Goal: Submit feedback/report problem

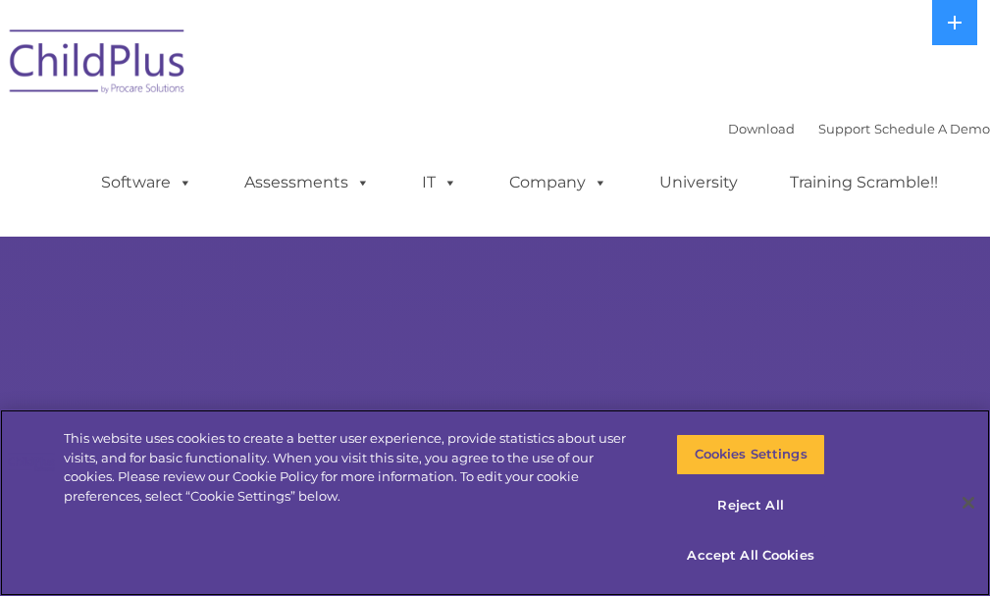
select select "MEDIUM"
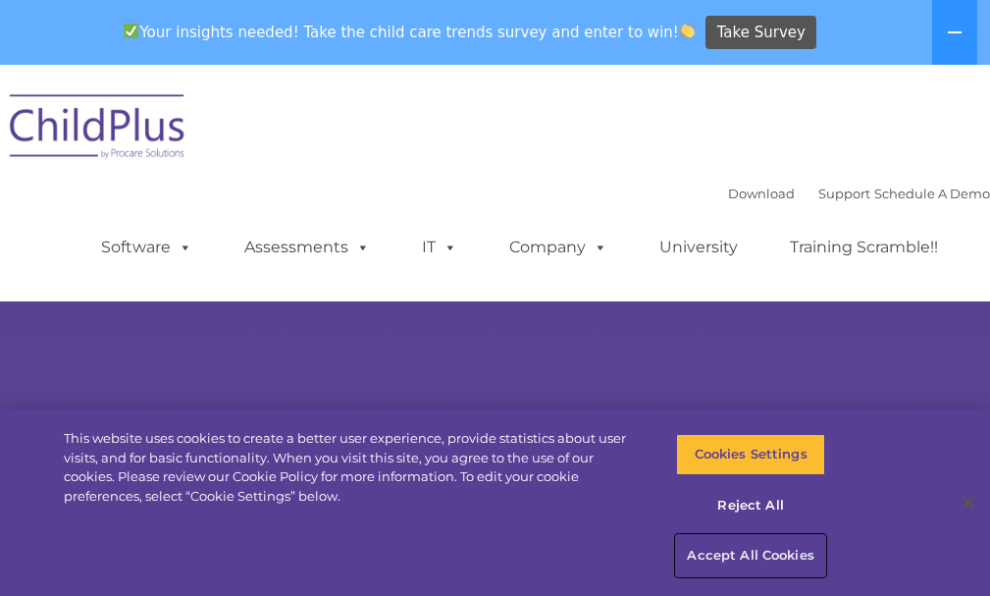
click at [687, 549] on button "Accept All Cookies" at bounding box center [750, 555] width 148 height 41
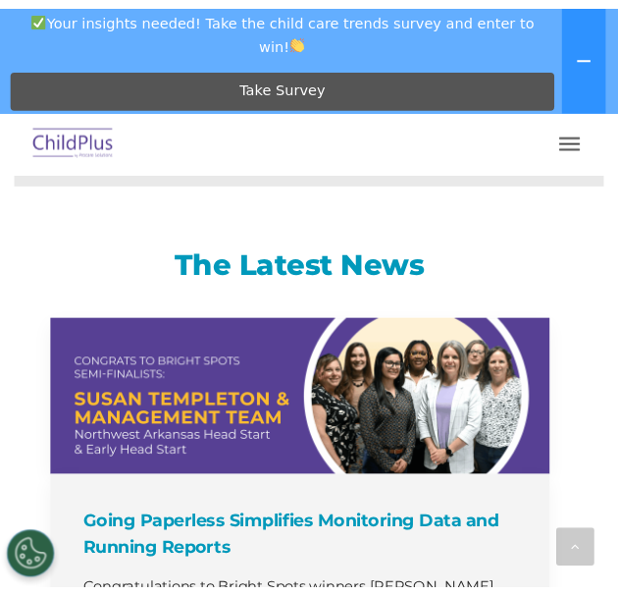
scroll to position [2801, 0]
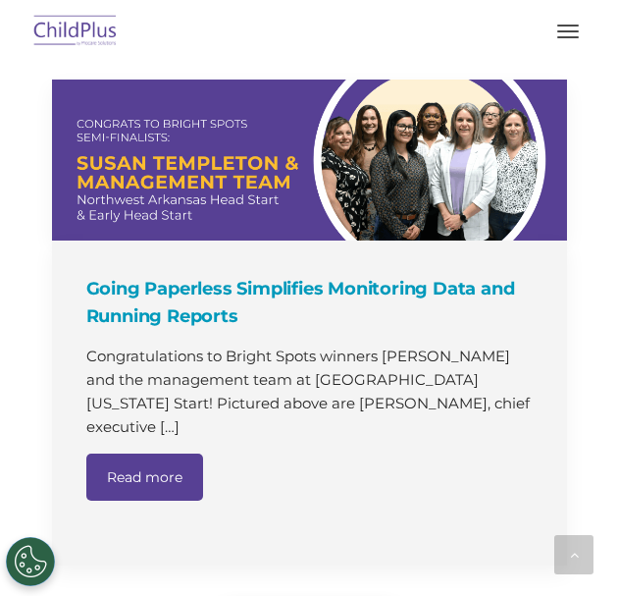
scroll to position [2693, 0]
select select "MEDIUM"
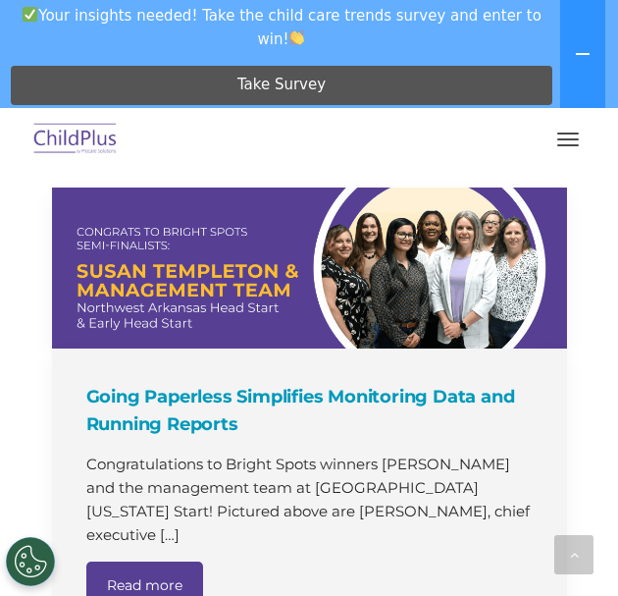
scroll to position [2801, 0]
